Goal: Task Accomplishment & Management: Use online tool/utility

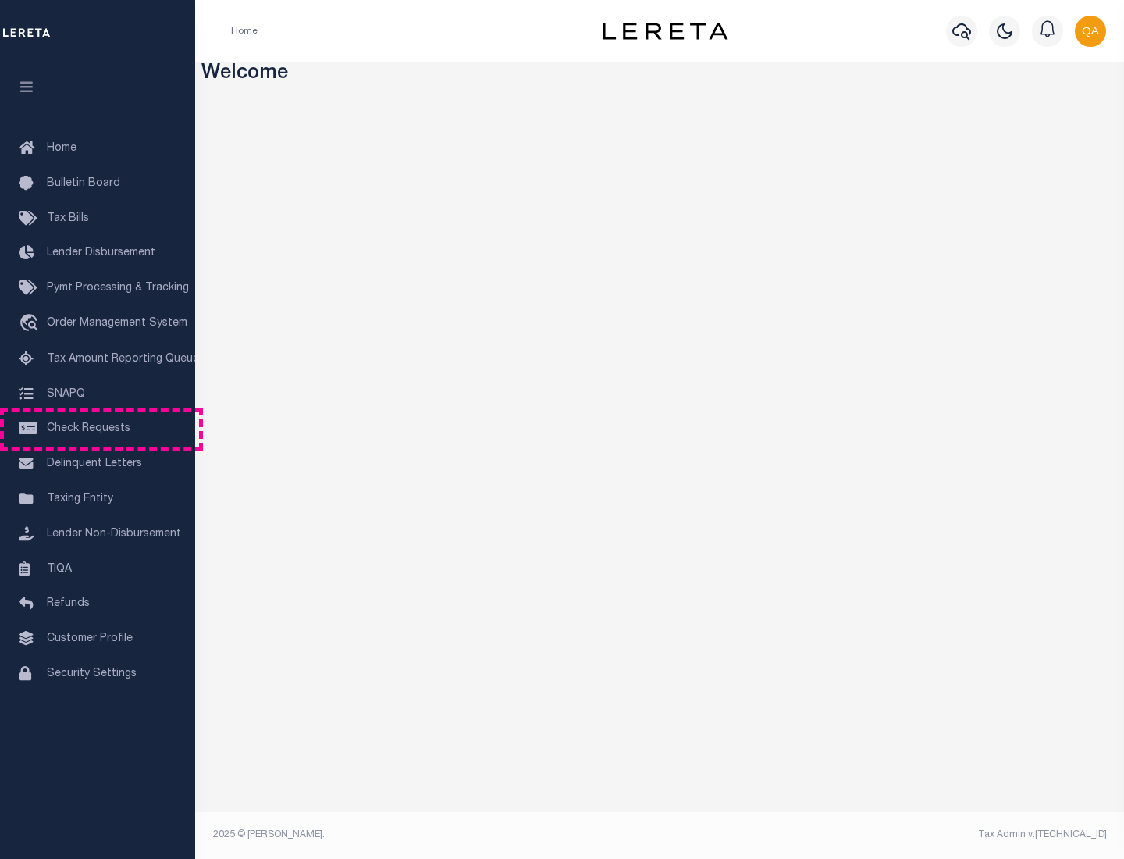
click at [98, 429] on span "Check Requests" at bounding box center [89, 428] width 84 height 11
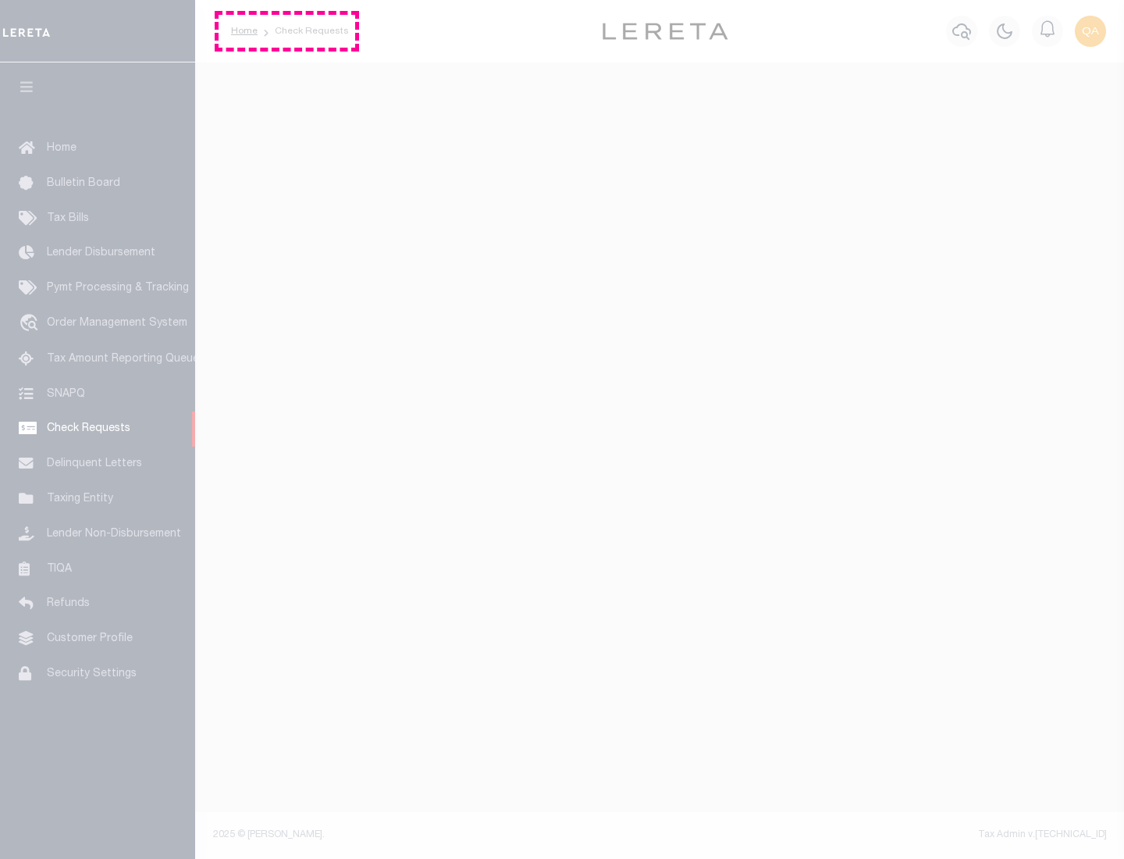
select select "50"
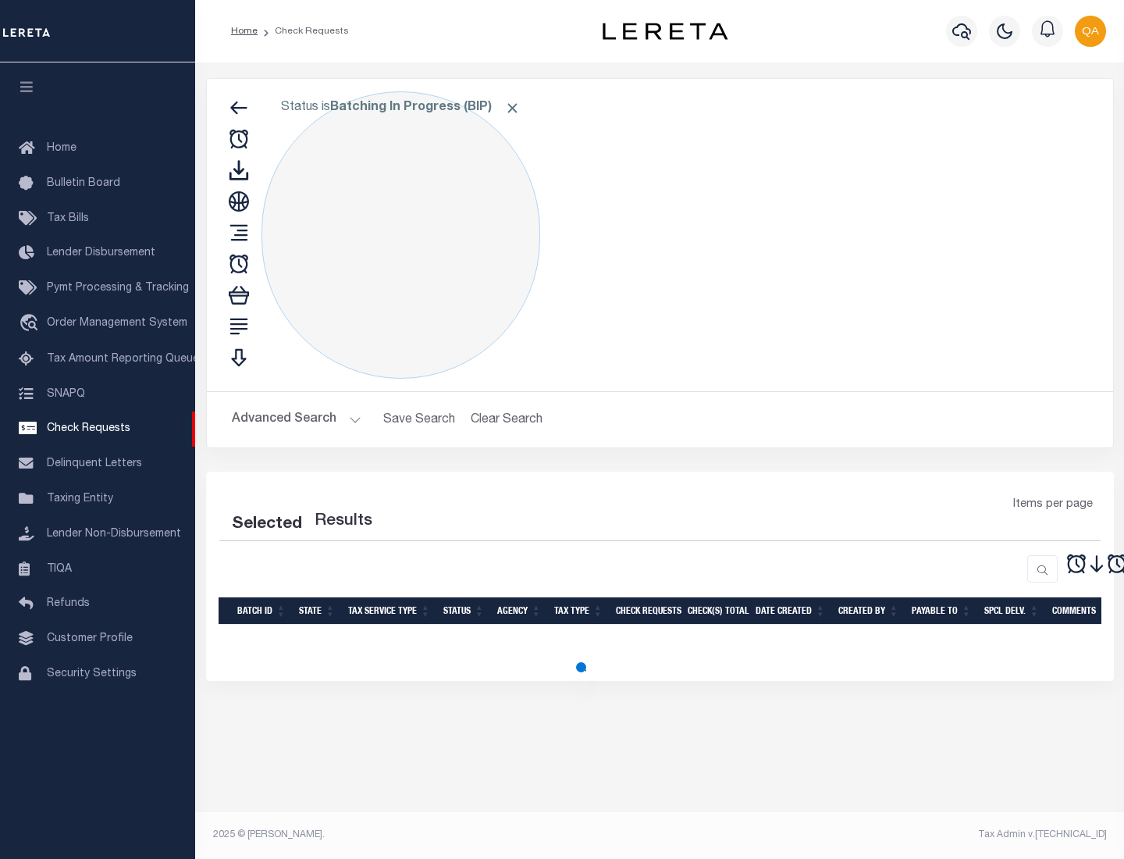
select select "50"
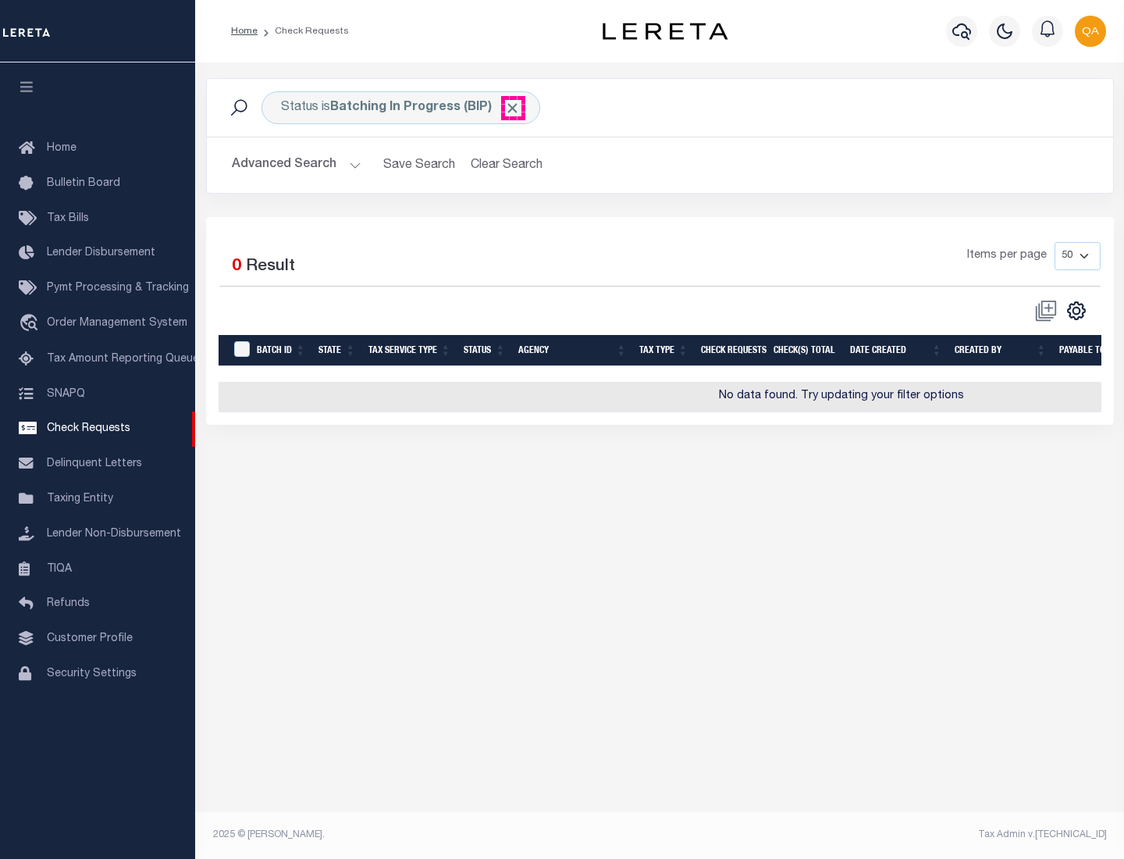
click at [513, 108] on span "Click to Remove" at bounding box center [512, 108] width 16 height 16
